Goal: Information Seeking & Learning: Learn about a topic

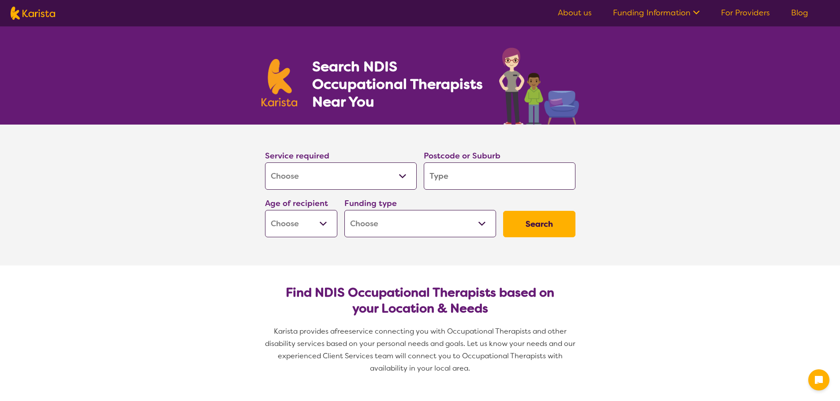
select select "[MEDICAL_DATA]"
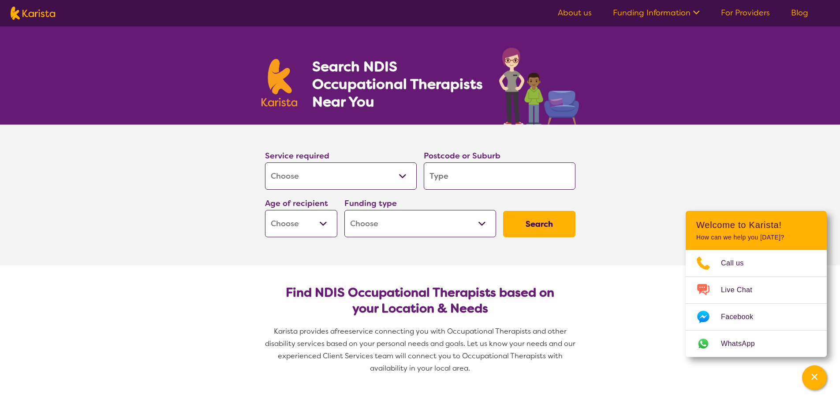
click at [384, 192] on div "Service required Allied Health Assistant Assessment ([MEDICAL_DATA] or [MEDICAL…" at bounding box center [340, 170] width 159 height 48
click at [497, 185] on input "search" at bounding box center [500, 176] width 152 height 27
type input "2"
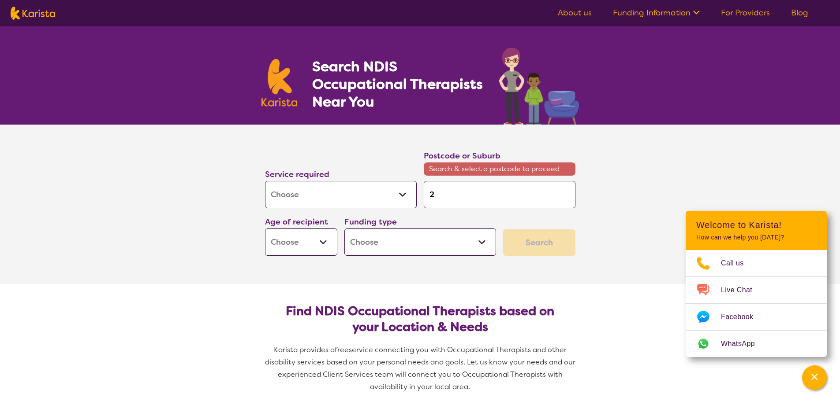
type input "20"
type input "209"
type input "2099"
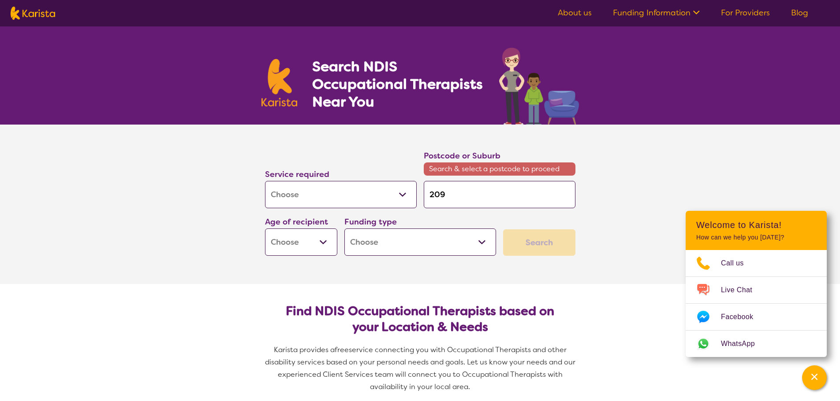
type input "2099"
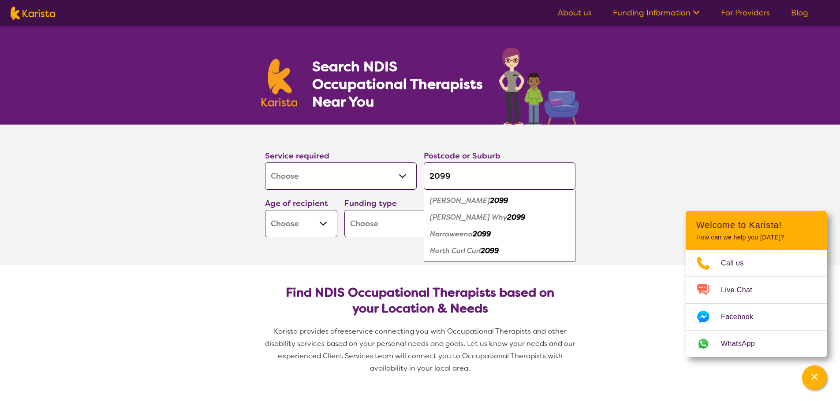
type input "2099"
click at [443, 236] on em "Narraweena" at bounding box center [451, 234] width 43 height 9
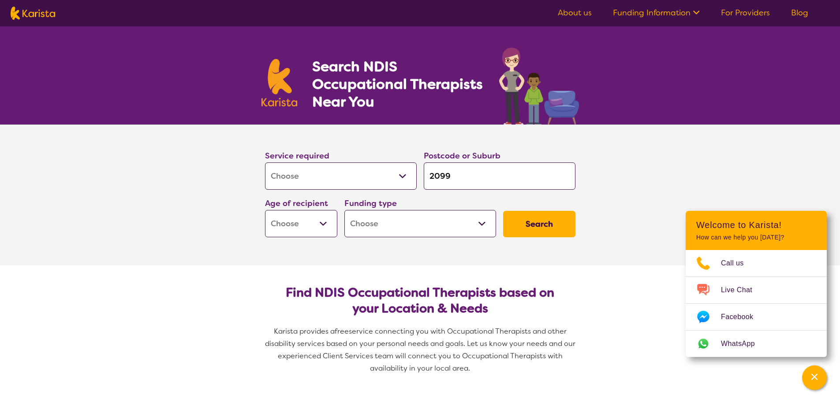
click at [332, 234] on select "Early Childhood - 0 to 9 Child - 10 to 11 Adolescent - 12 to 17 Adult - 18 to 6…" at bounding box center [301, 223] width 72 height 27
select select "AG"
click at [265, 210] on select "Early Childhood - 0 to 9 Child - 10 to 11 Adolescent - 12 to 17 Adult - 18 to 6…" at bounding box center [301, 223] width 72 height 27
select select "AG"
click at [379, 226] on select "Home Care Package (HCP) National Disability Insurance Scheme (NDIS) I don't know" at bounding box center [420, 223] width 152 height 27
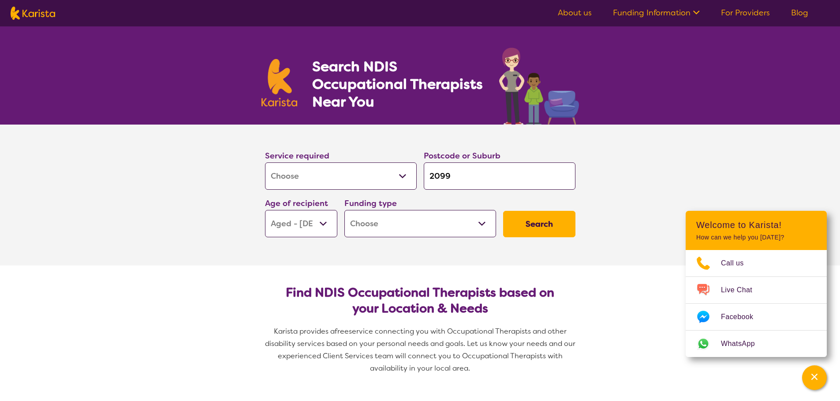
select select "HCP"
click at [344, 210] on select "Home Care Package (HCP) National Disability Insurance Scheme (NDIS) I don't know" at bounding box center [420, 223] width 152 height 27
select select "HCP"
click at [520, 231] on button "Search" at bounding box center [539, 224] width 72 height 26
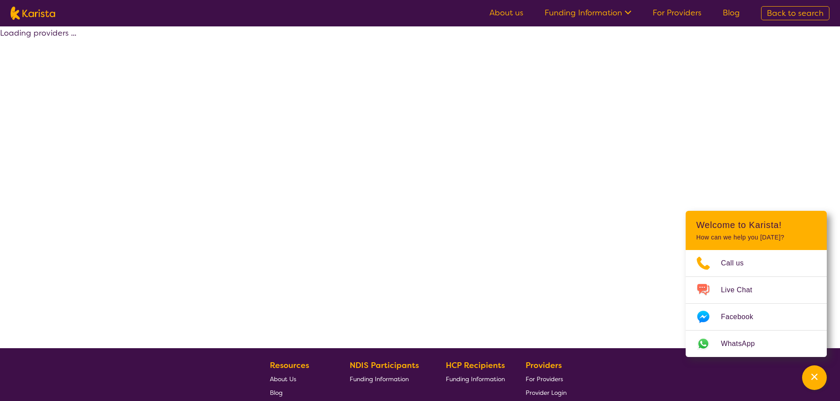
select select "by_score"
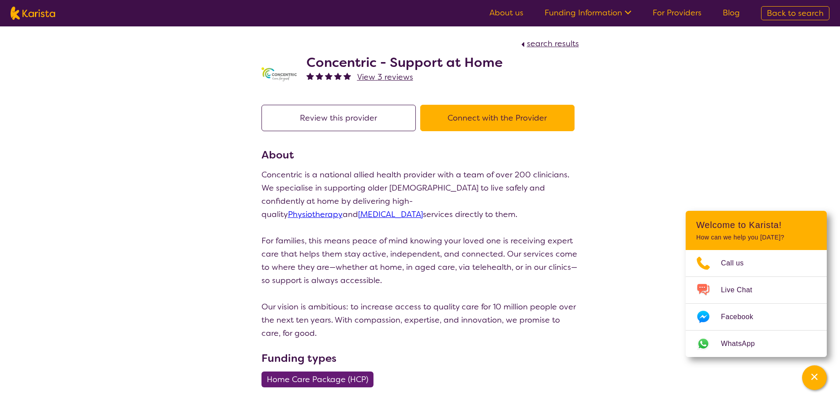
drag, startPoint x: 493, startPoint y: 102, endPoint x: 497, endPoint y: 115, distance: 13.1
click at [498, 122] on button "Connect with the Provider" at bounding box center [497, 118] width 154 height 26
click at [470, 121] on button "Connect with the Provider" at bounding box center [497, 118] width 154 height 26
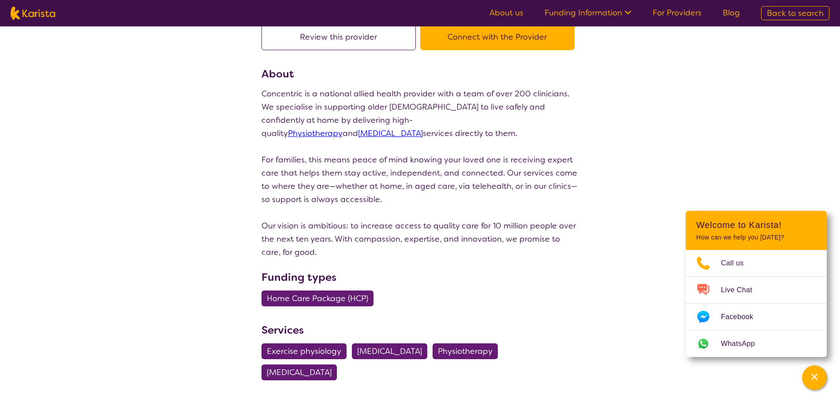
scroll to position [176, 0]
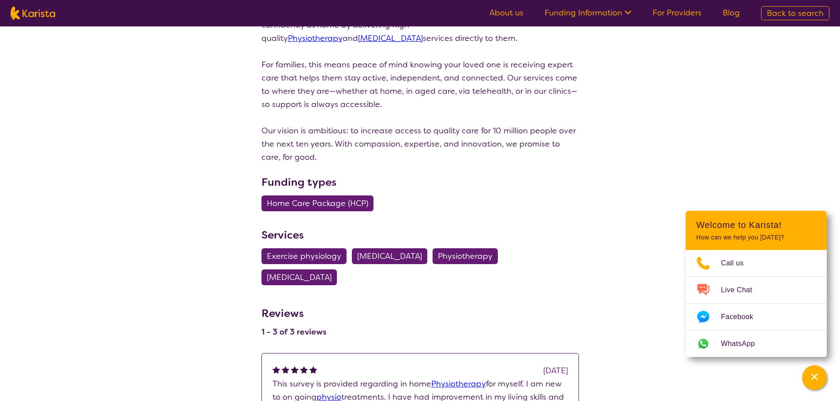
click at [351, 201] on span "Home Care Package (HCP)" at bounding box center [317, 204] width 101 height 16
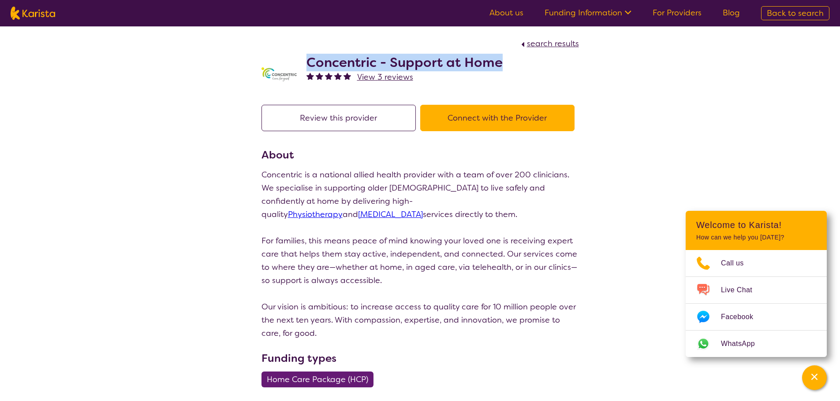
drag, startPoint x: 503, startPoint y: 64, endPoint x: 303, endPoint y: 59, distance: 199.7
click at [303, 59] on div "Concentric - Support at Home View 3 reviews" at bounding box center [419, 72] width 317 height 44
copy h2 "Concentric - Support at Home"
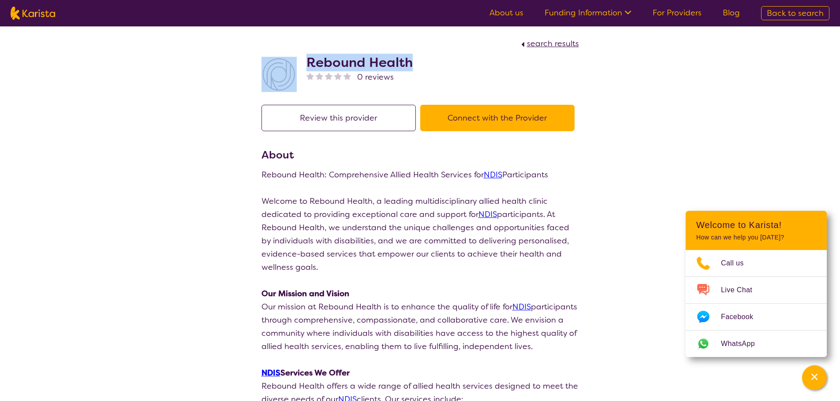
drag, startPoint x: 421, startPoint y: 60, endPoint x: 278, endPoint y: 57, distance: 143.3
click at [278, 57] on div "Rebound Health 0 reviews" at bounding box center [419, 72] width 317 height 44
click at [279, 56] on div "Rebound Health 0 reviews" at bounding box center [419, 72] width 317 height 44
click at [404, 57] on h2 "Rebound Health" at bounding box center [359, 63] width 106 height 16
drag, startPoint x: 413, startPoint y: 58, endPoint x: 303, endPoint y: 54, distance: 110.2
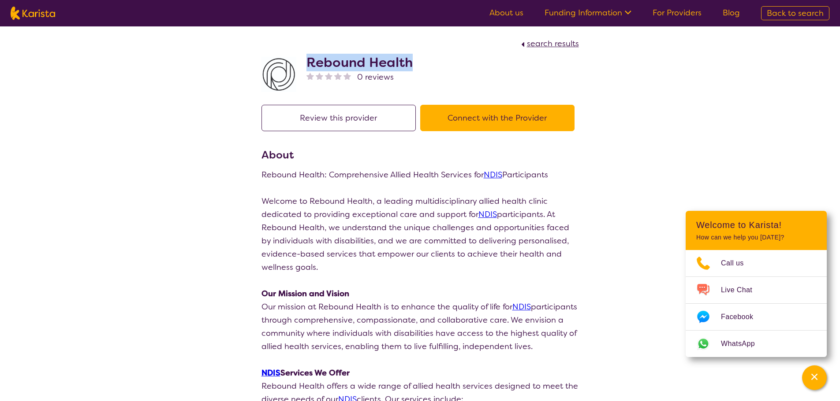
click at [303, 54] on div "Rebound Health 0 reviews" at bounding box center [419, 72] width 317 height 44
copy h2 "Rebound Health"
